Goal: Task Accomplishment & Management: Manage account settings

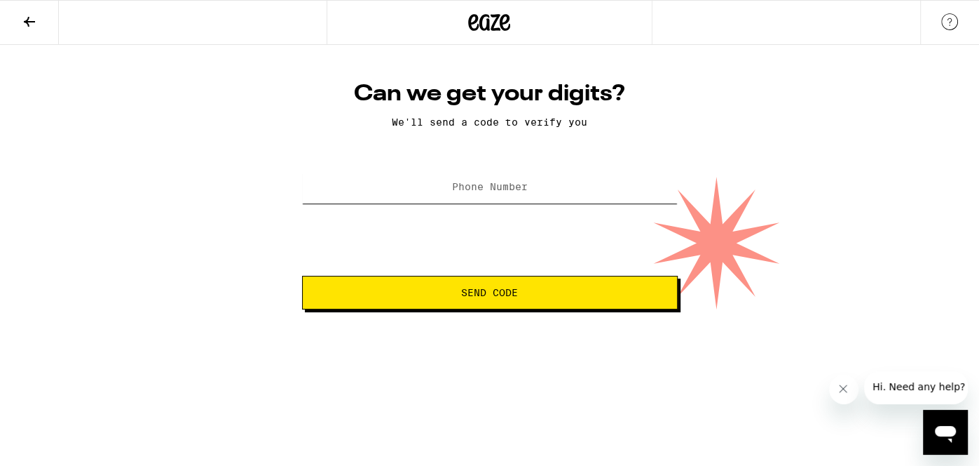
click at [613, 195] on input "Phone Number" at bounding box center [490, 188] width 376 height 32
type input "(916) 572-6644"
click at [439, 292] on span "Send Code" at bounding box center [490, 292] width 352 height 10
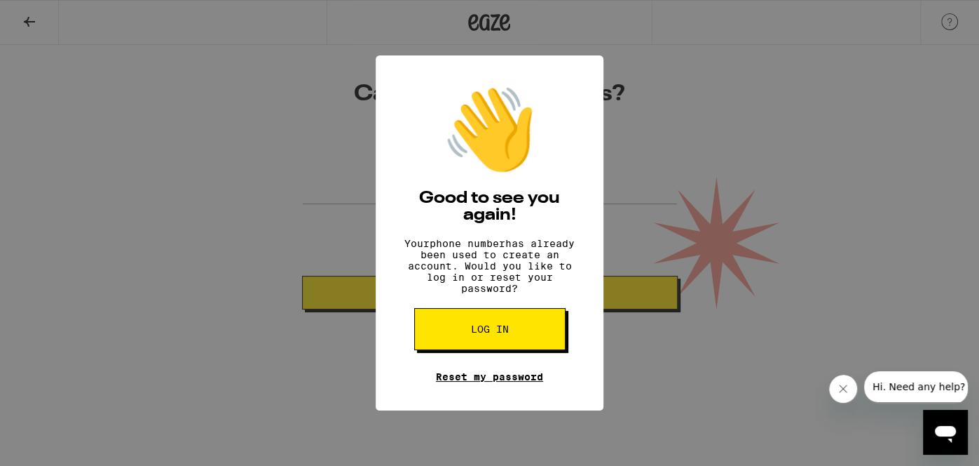
click at [469, 382] on link "Reset my password" at bounding box center [489, 376] width 107 height 11
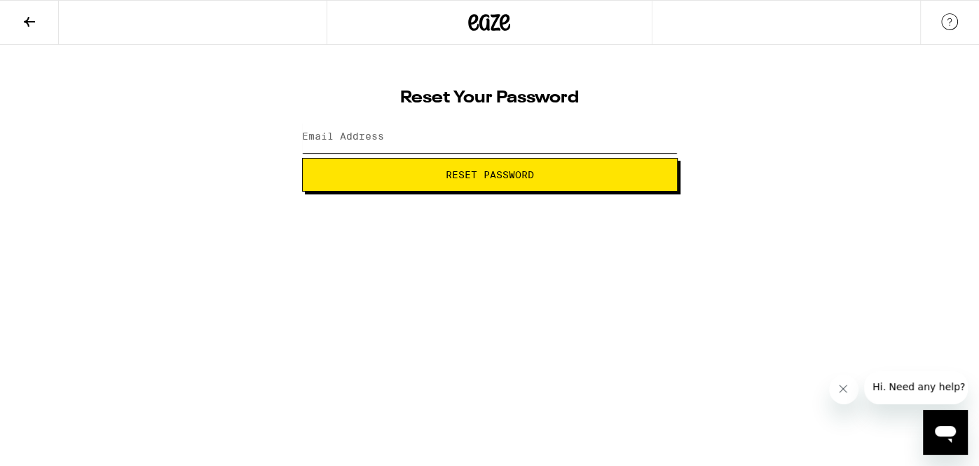
click at [480, 144] on input "Email Address" at bounding box center [490, 137] width 376 height 32
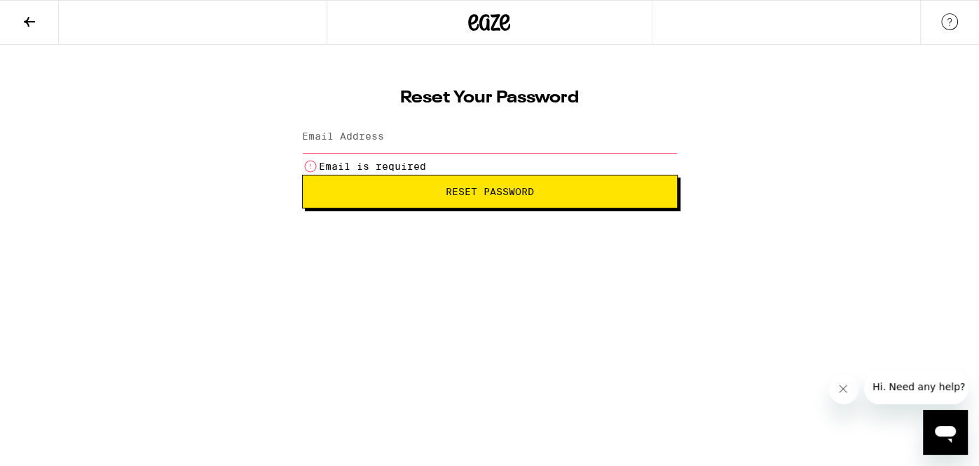
type input "krisppbacon80@gmail.com"
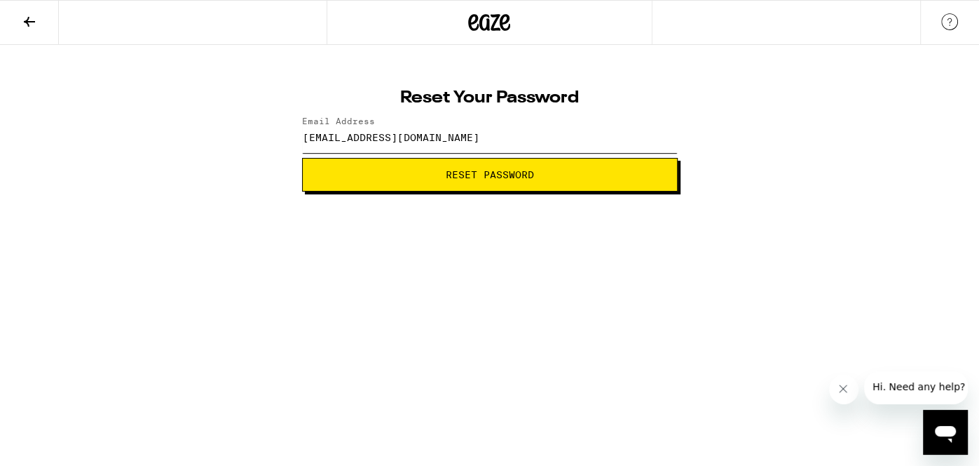
click at [302, 158] on button "Reset Password" at bounding box center [490, 175] width 376 height 34
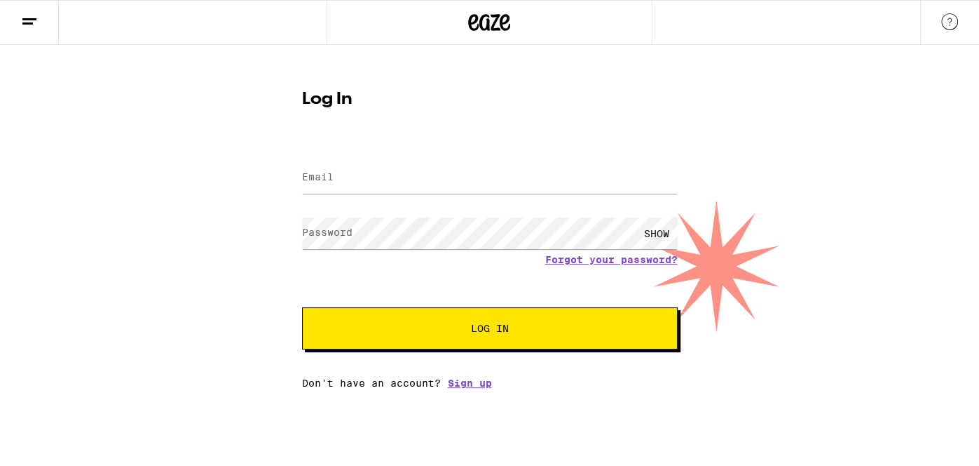
click at [412, 176] on input "Email" at bounding box center [490, 178] width 376 height 32
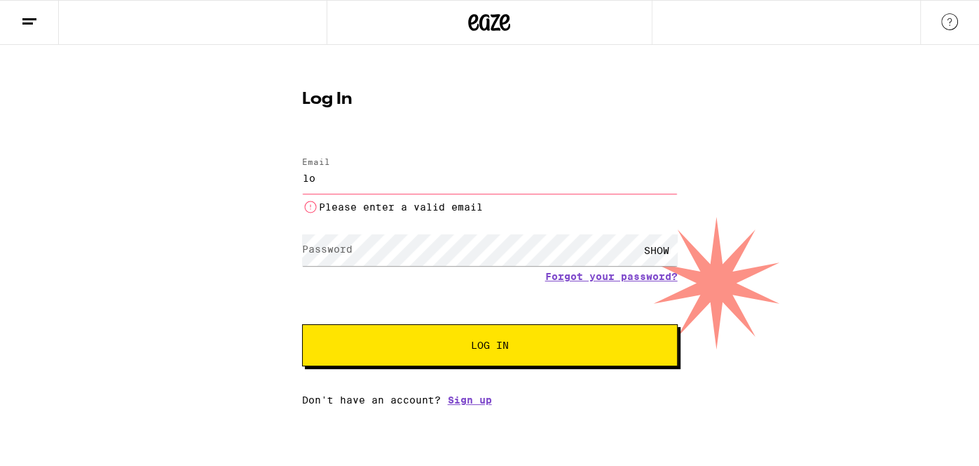
type input "[EMAIL_ADDRESS][DOMAIN_NAME]"
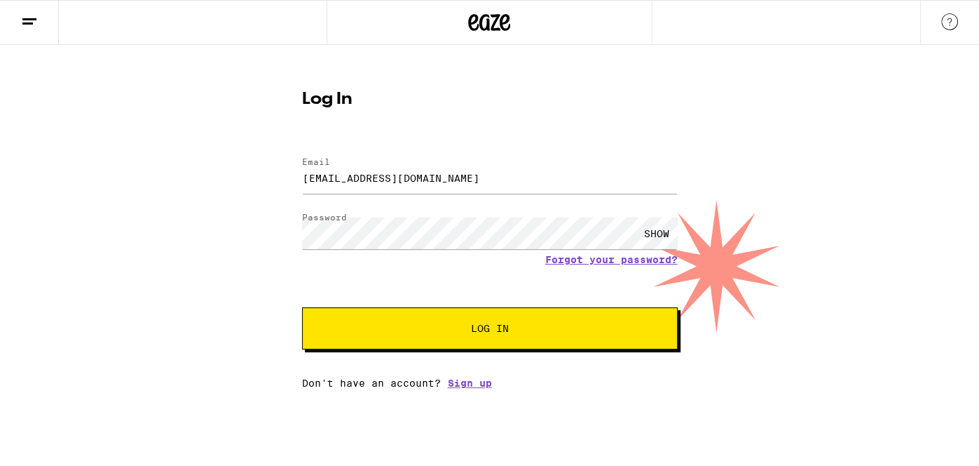
click at [433, 319] on button "Log In" at bounding box center [490, 328] width 376 height 42
